Goal: Entertainment & Leisure: Consume media (video, audio)

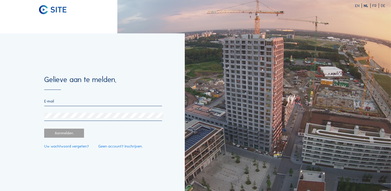
type input "[EMAIL_ADDRESS][PERSON_NAME][DOMAIN_NAME]"
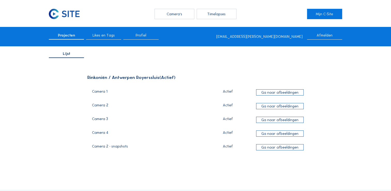
click at [221, 16] on div "Timelapses" at bounding box center [217, 14] width 40 height 10
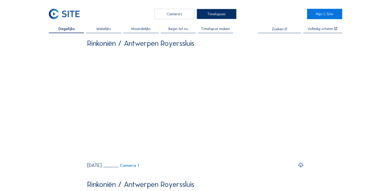
click at [141, 30] on span "Maandelijks" at bounding box center [140, 29] width 19 height 4
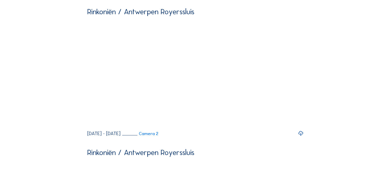
scroll to position [173, 0]
click at [301, 137] on icon at bounding box center [301, 133] width 6 height 7
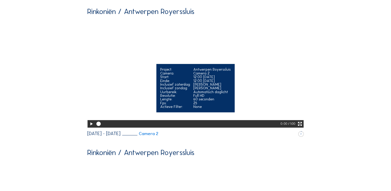
click at [89, 127] on icon at bounding box center [91, 124] width 5 height 6
